Goal: Transaction & Acquisition: Purchase product/service

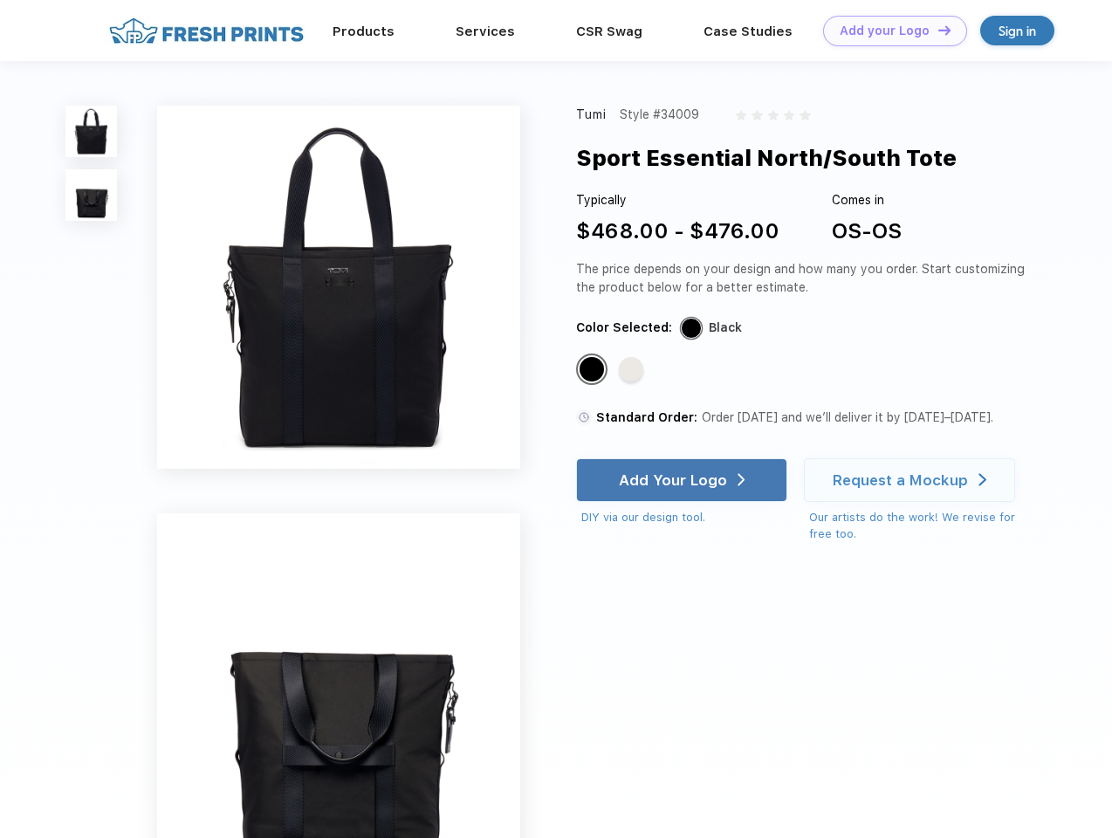
click at [889, 31] on link "Add your Logo Design Tool" at bounding box center [895, 31] width 144 height 31
click at [0, 0] on div "Design Tool" at bounding box center [0, 0] width 0 height 0
click at [937, 30] on link "Add your Logo Design Tool" at bounding box center [895, 31] width 144 height 31
click at [92, 131] on img at bounding box center [90, 131] width 51 height 51
click at [92, 196] on img at bounding box center [90, 194] width 51 height 51
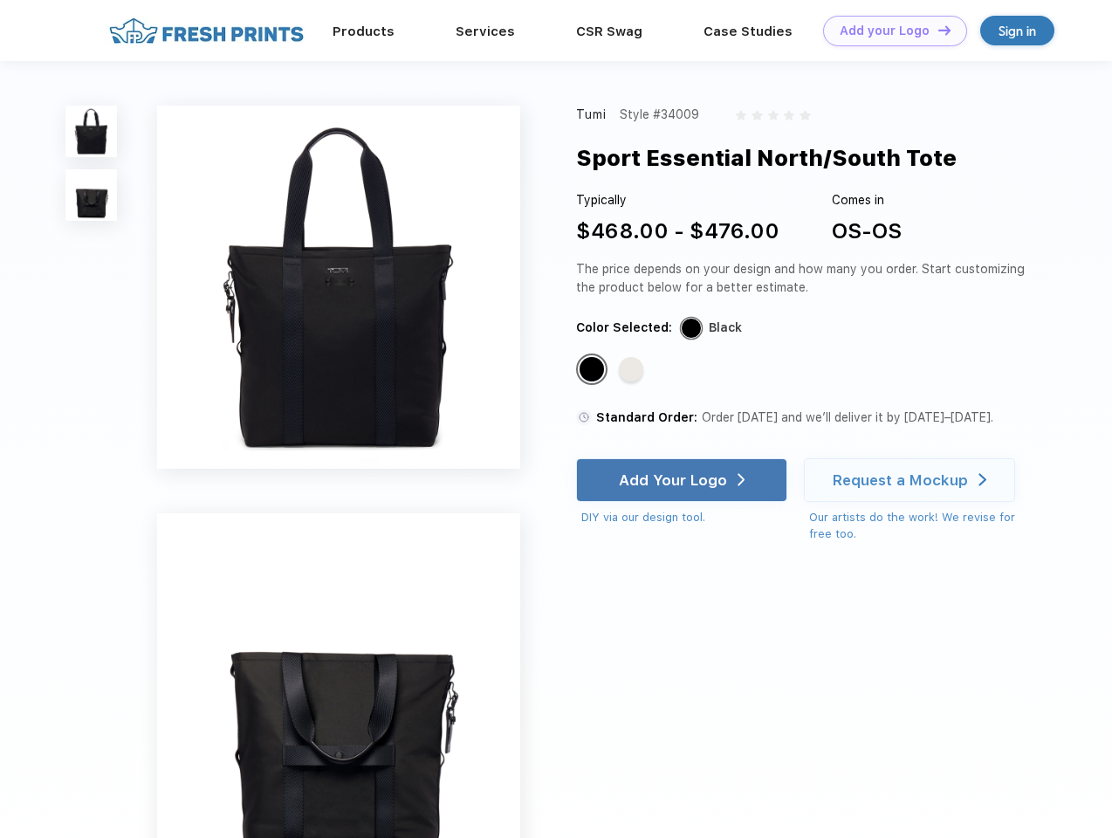
click at [594, 370] on div "Standard Color" at bounding box center [592, 369] width 24 height 24
click at [633, 370] on div "Standard Color" at bounding box center [631, 369] width 24 height 24
click at [683, 480] on div "Add Your Logo" at bounding box center [673, 479] width 108 height 17
click at [912, 480] on div "Request a Mockup" at bounding box center [900, 479] width 135 height 17
